Goal: Information Seeking & Learning: Learn about a topic

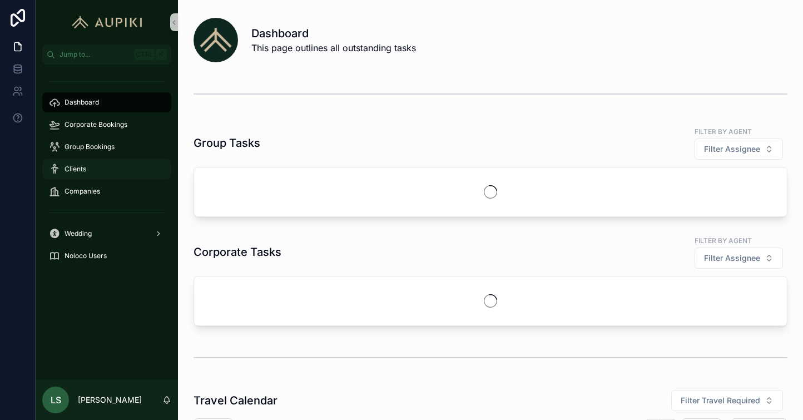
click at [105, 165] on div "Clients" at bounding box center [107, 169] width 116 height 18
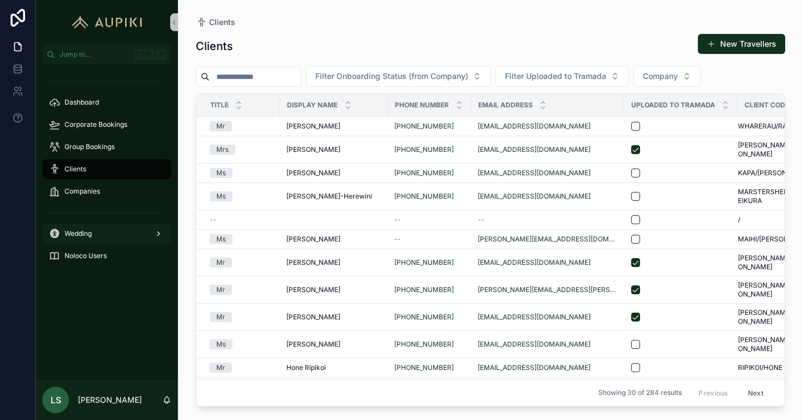
click at [118, 231] on div "Wedding" at bounding box center [107, 234] width 116 height 18
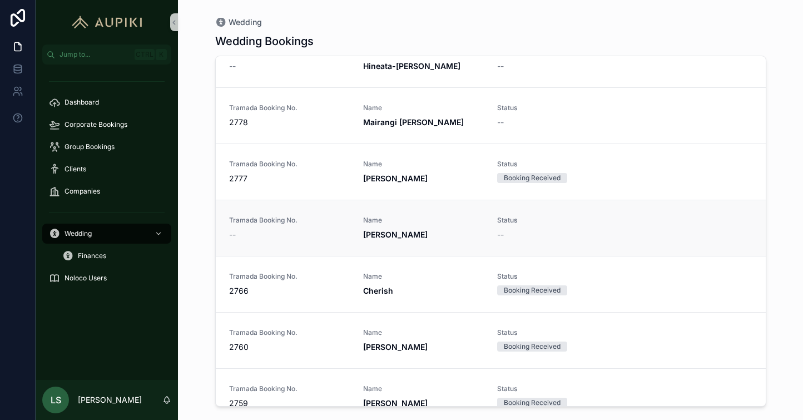
scroll to position [589, 0]
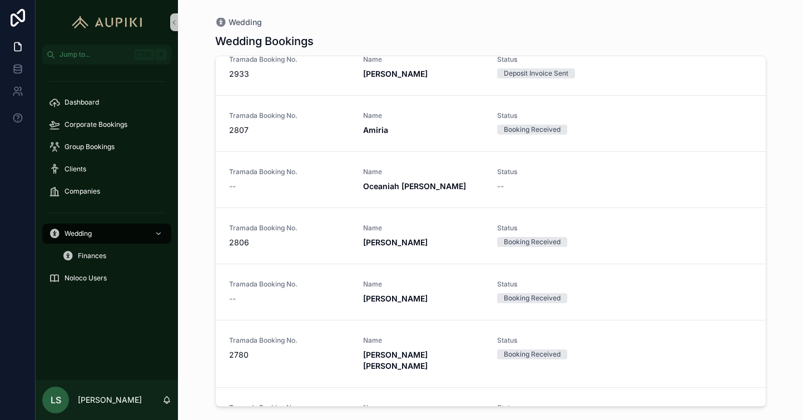
click at [399, 31] on div "Wedding Bookings Tramada Booking No. -- Name Tamahae Waitai Henare Status -- Tr…" at bounding box center [490, 217] width 551 height 380
click at [719, 28] on div "Wedding Bookings Tramada Booking No. -- Name Tamahae Waitai Henare Status -- Tr…" at bounding box center [490, 217] width 551 height 380
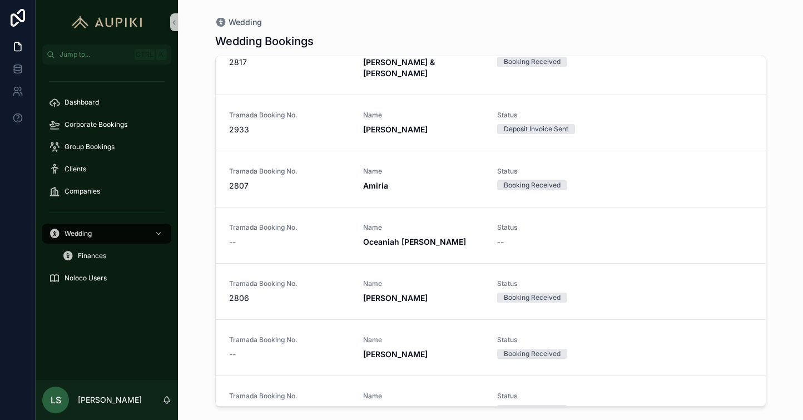
scroll to position [0, 0]
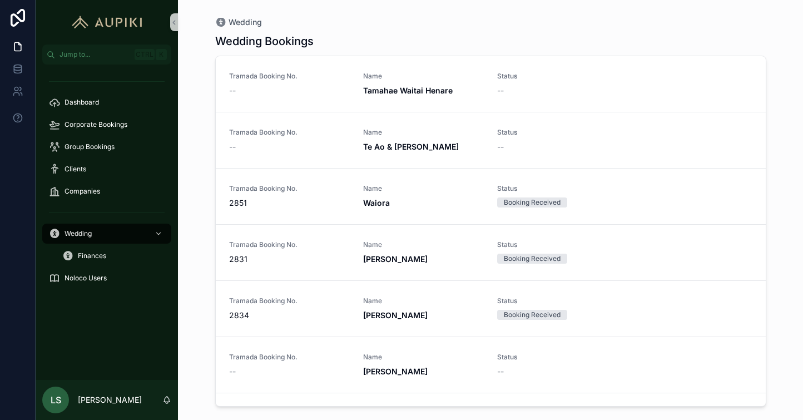
click at [664, 38] on div "Wedding Bookings" at bounding box center [490, 41] width 551 height 16
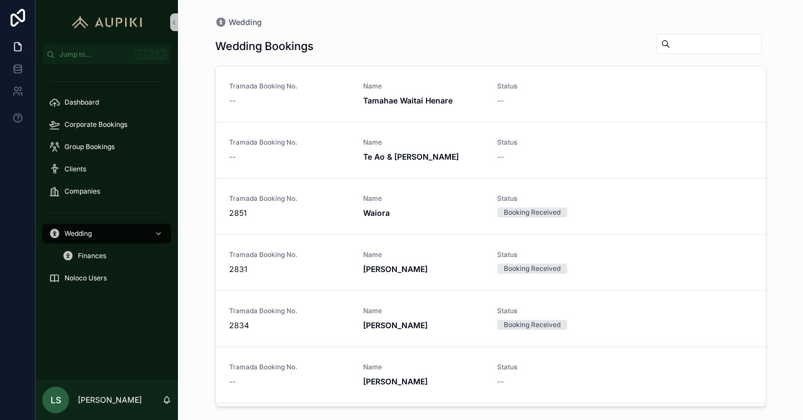
click at [670, 46] on input "scrollable content" at bounding box center [715, 44] width 91 height 16
type input "******"
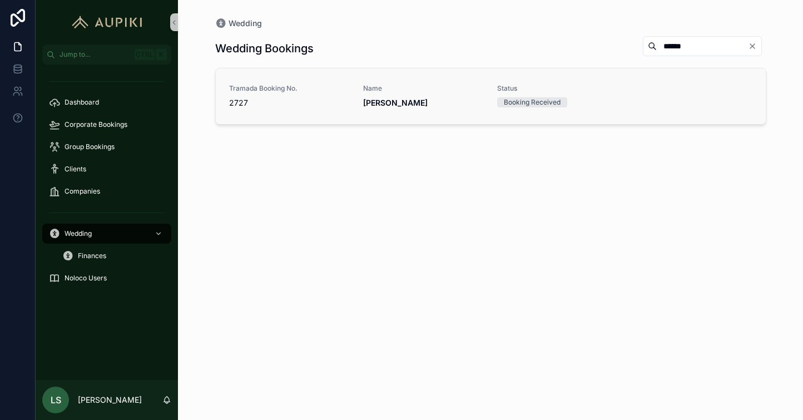
click at [433, 109] on link "Tramada Booking No. 2727 Name Ariana Smith Status Booking Received" at bounding box center [491, 96] width 550 height 56
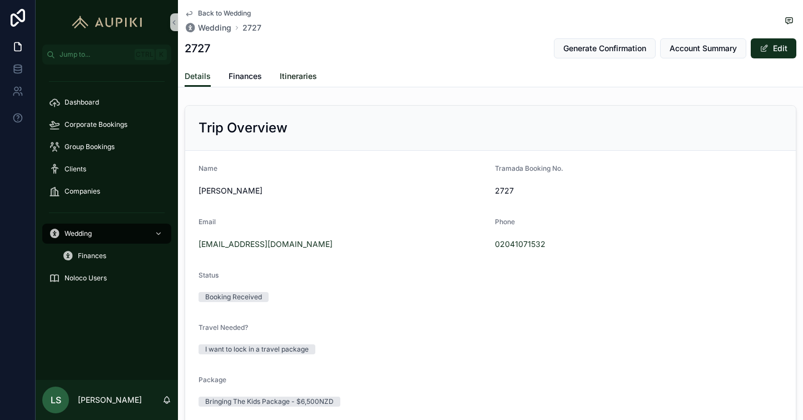
click at [293, 77] on span "Itineraries" at bounding box center [298, 76] width 37 height 11
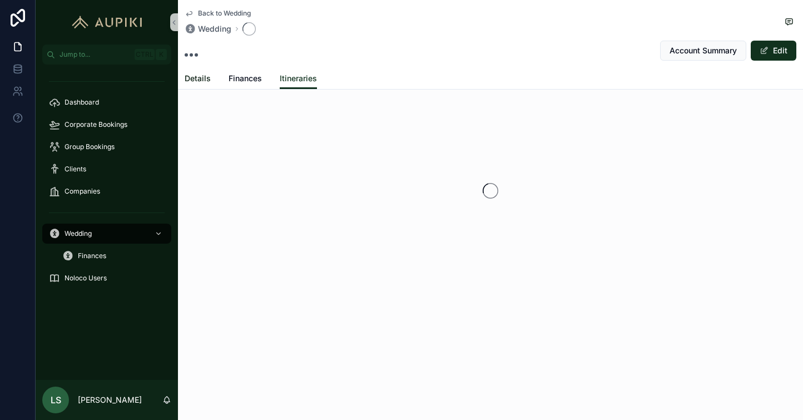
click at [208, 79] on span "Details" at bounding box center [198, 78] width 26 height 11
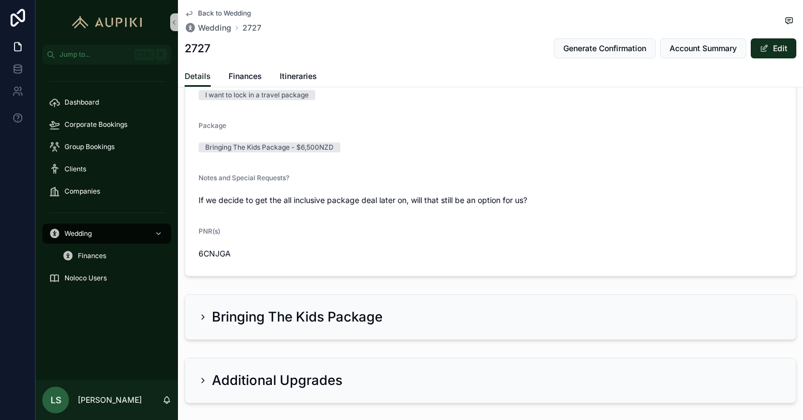
scroll to position [273, 0]
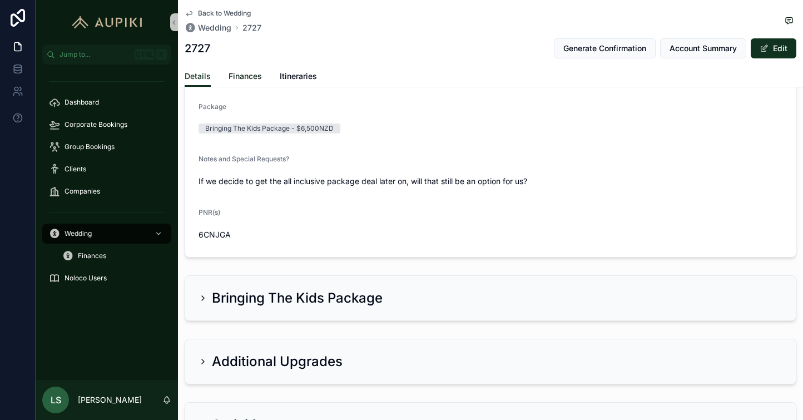
click at [241, 76] on span "Finances" at bounding box center [244, 76] width 33 height 11
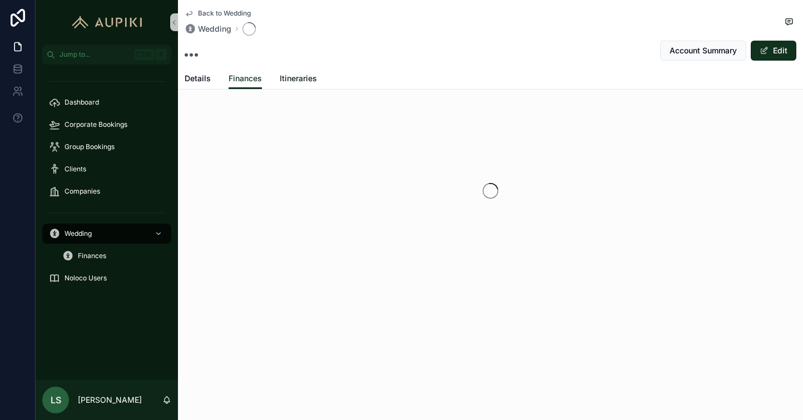
click at [294, 77] on span "Itineraries" at bounding box center [298, 78] width 37 height 11
click at [199, 76] on span "Details" at bounding box center [198, 78] width 26 height 11
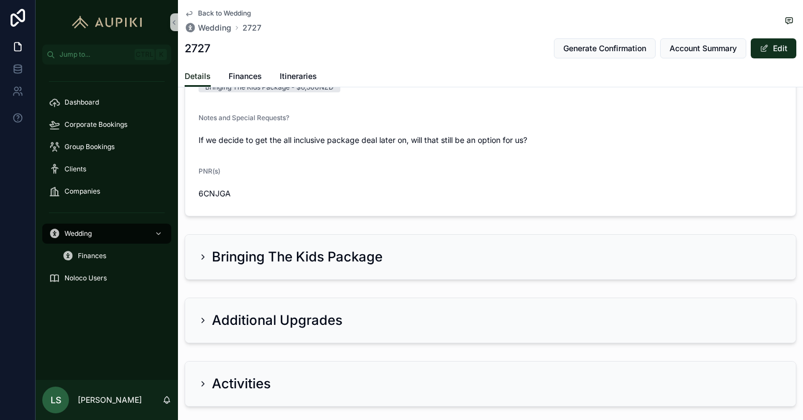
scroll to position [333, 0]
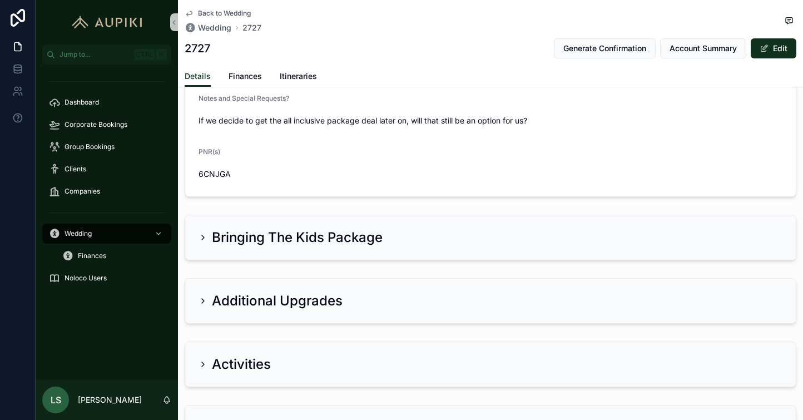
click at [475, 241] on div "Bringing The Kids Package" at bounding box center [490, 237] width 584 height 18
click at [372, 241] on h2 "Bringing The Kids Package" at bounding box center [297, 237] width 171 height 18
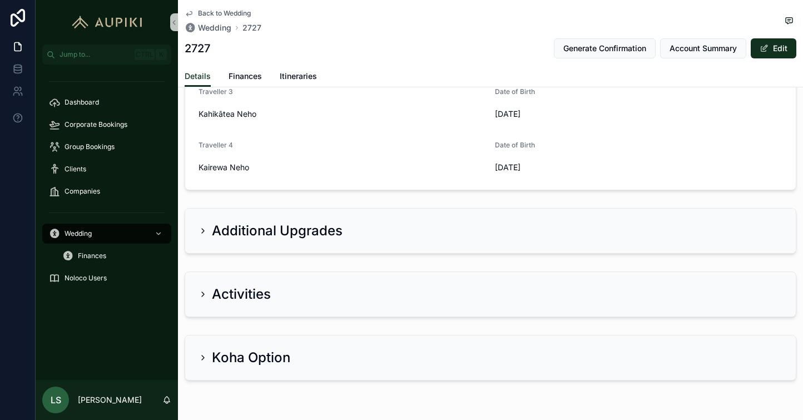
scroll to position [663, 0]
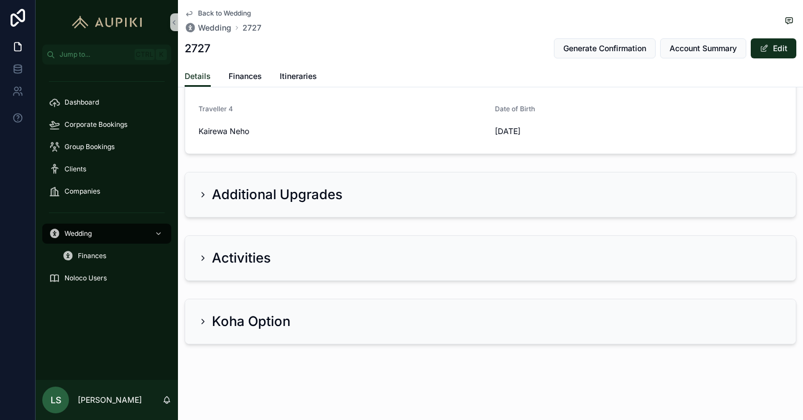
click at [330, 199] on h2 "Additional Upgrades" at bounding box center [277, 195] width 131 height 18
click at [319, 195] on h2 "Additional Upgrades" at bounding box center [277, 195] width 131 height 18
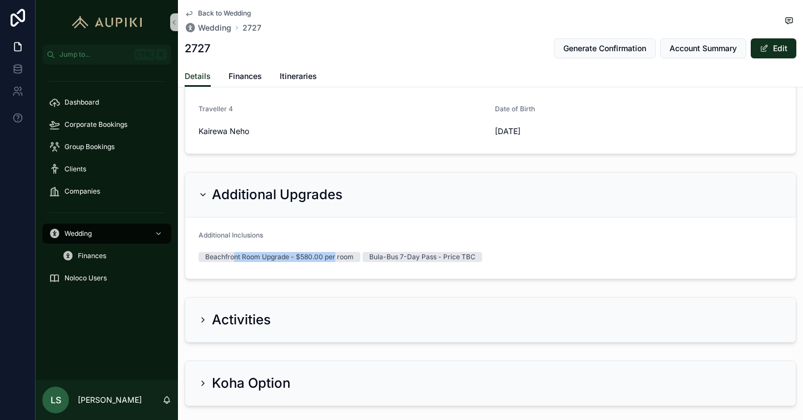
drag, startPoint x: 335, startPoint y: 258, endPoint x: 295, endPoint y: 256, distance: 39.6
click at [236, 269] on form "Additional Inclusions Beachfront Room Upgrade - $580.00 per room Bula-Bus 7-Day…" at bounding box center [490, 247] width 610 height 61
click at [417, 256] on div "Bula-Bus 7-Day Pass - Price TBC" at bounding box center [422, 257] width 106 height 10
click at [462, 322] on div "Activities" at bounding box center [490, 320] width 584 height 18
click at [261, 333] on div "Activities" at bounding box center [490, 319] width 610 height 44
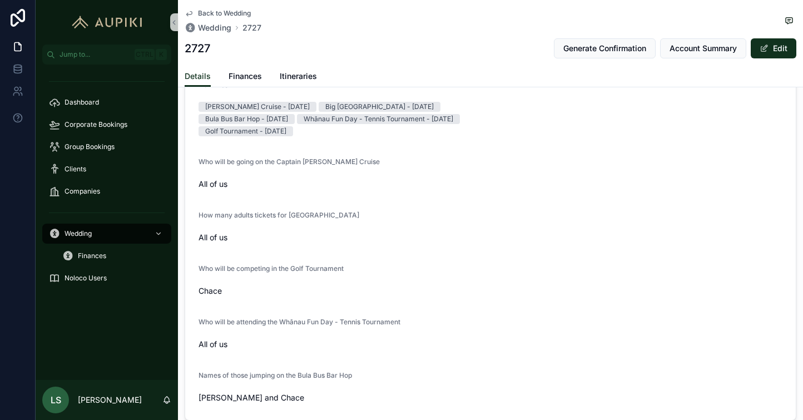
scroll to position [940, 0]
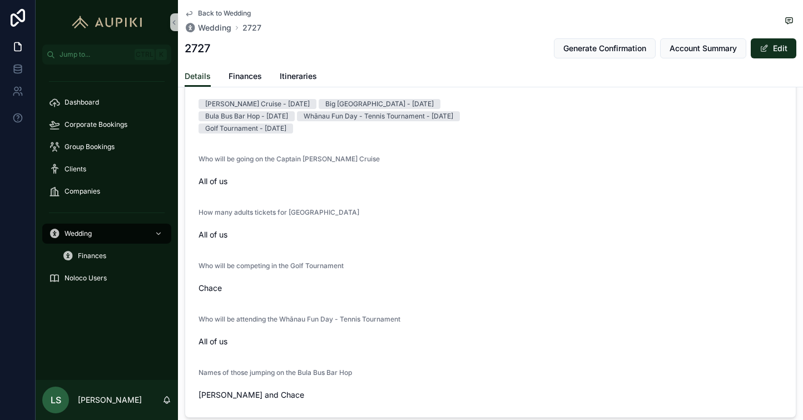
drag, startPoint x: 253, startPoint y: 290, endPoint x: 178, endPoint y: 294, distance: 75.7
click at [178, 294] on div "Activities Activities Captain Cook's Cruise - 4 March Big Bula Water Park - 5 M…" at bounding box center [490, 217] width 625 height 407
drag, startPoint x: 217, startPoint y: 286, endPoint x: 223, endPoint y: 283, distance: 7.2
click at [217, 286] on span "Chace" at bounding box center [490, 287] width 584 height 11
click at [273, 290] on span "Chace" at bounding box center [490, 287] width 584 height 11
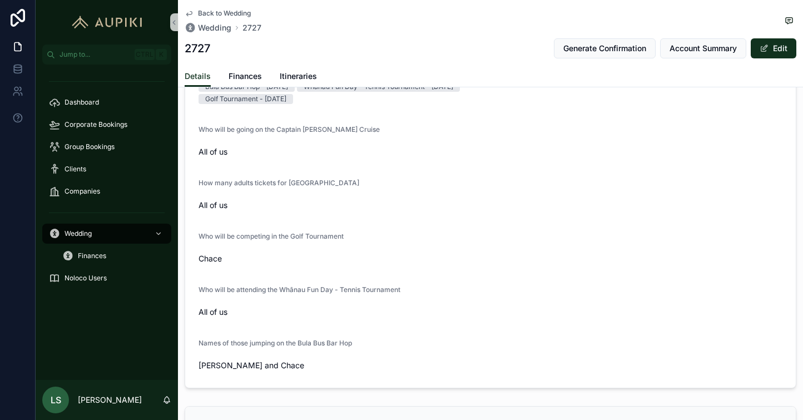
scroll to position [996, 0]
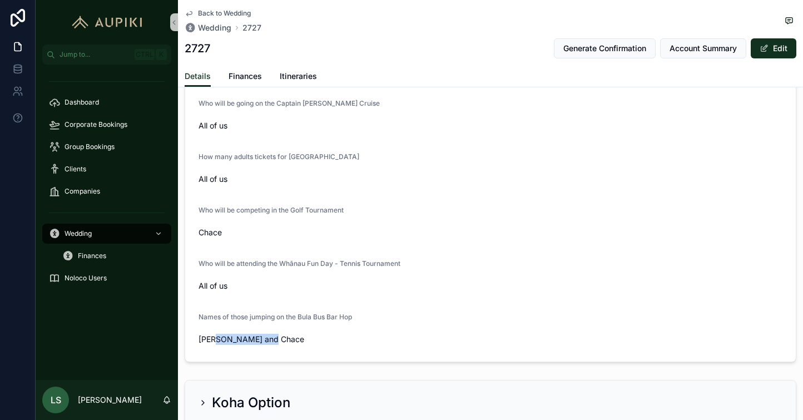
drag, startPoint x: 291, startPoint y: 343, endPoint x: 212, endPoint y: 341, distance: 79.5
click at [212, 341] on span "Ariana and Chace" at bounding box center [490, 338] width 584 height 11
click at [271, 337] on span "Ariana and Chace" at bounding box center [490, 338] width 584 height 11
click at [291, 331] on div "Ariana and Chace" at bounding box center [490, 339] width 584 height 18
drag, startPoint x: 257, startPoint y: 294, endPoint x: 182, endPoint y: 296, distance: 75.1
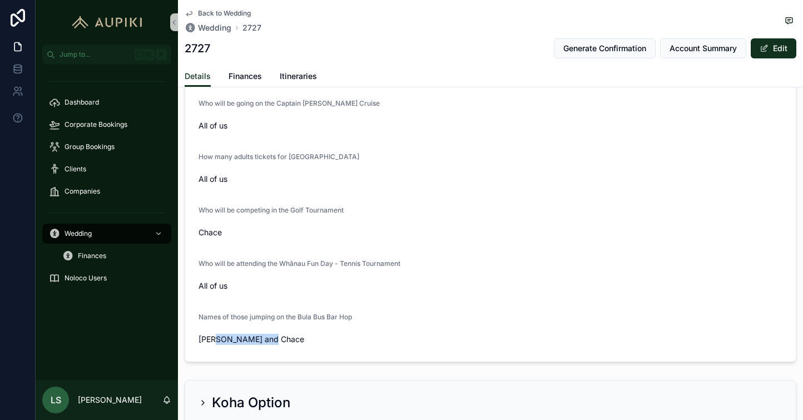
click at [182, 296] on div "Activities Activities Captain Cook's Cruise - 4 March Big Bula Water Park - 5 M…" at bounding box center [490, 162] width 625 height 407
click at [308, 280] on span "All of us" at bounding box center [490, 285] width 584 height 11
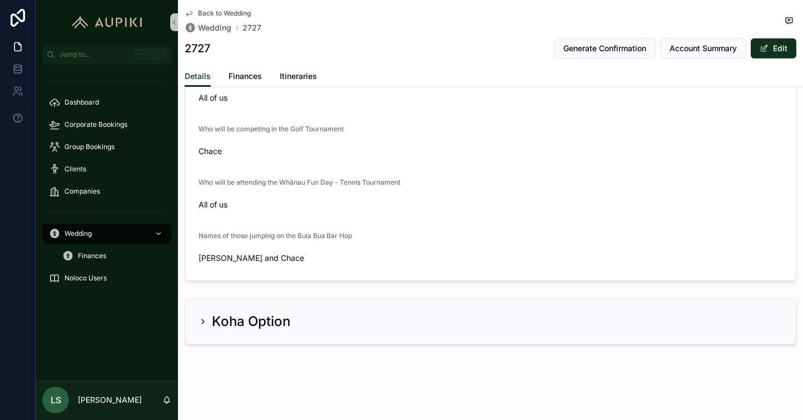
click at [385, 305] on div "Koha Option" at bounding box center [490, 321] width 610 height 44
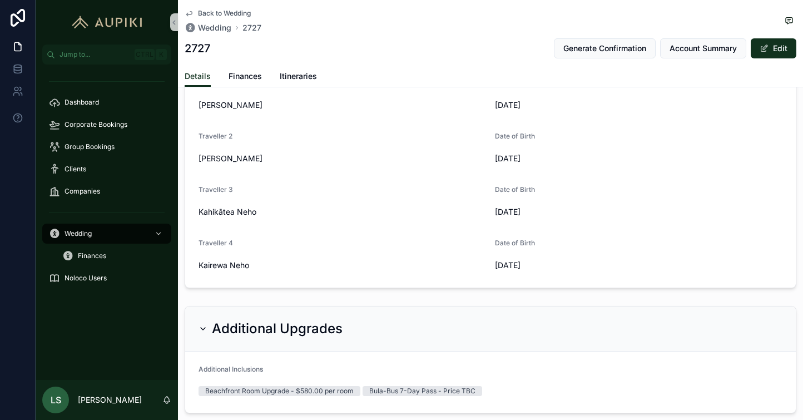
scroll to position [632, 0]
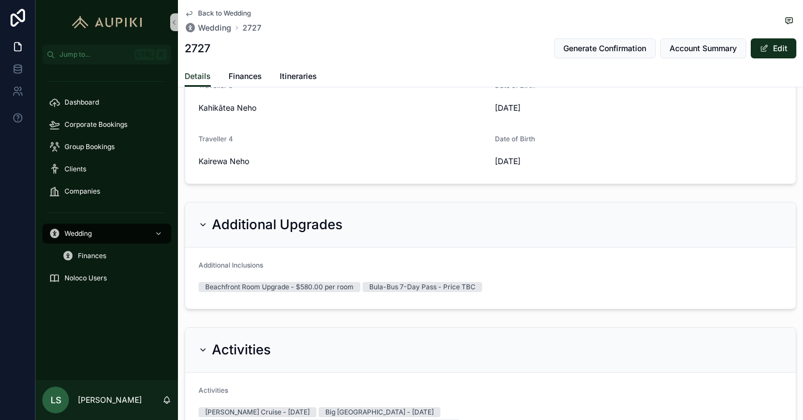
click at [311, 285] on div "Beachfront Room Upgrade - $580.00 per room" at bounding box center [279, 287] width 148 height 10
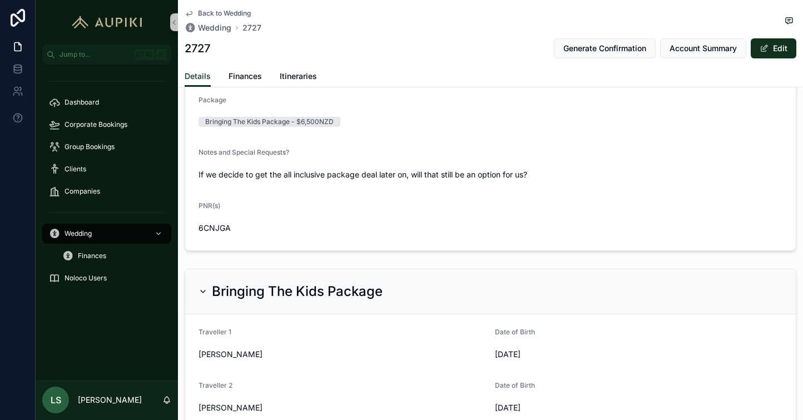
scroll to position [243, 0]
